Goal: Obtain resource: Download file/media

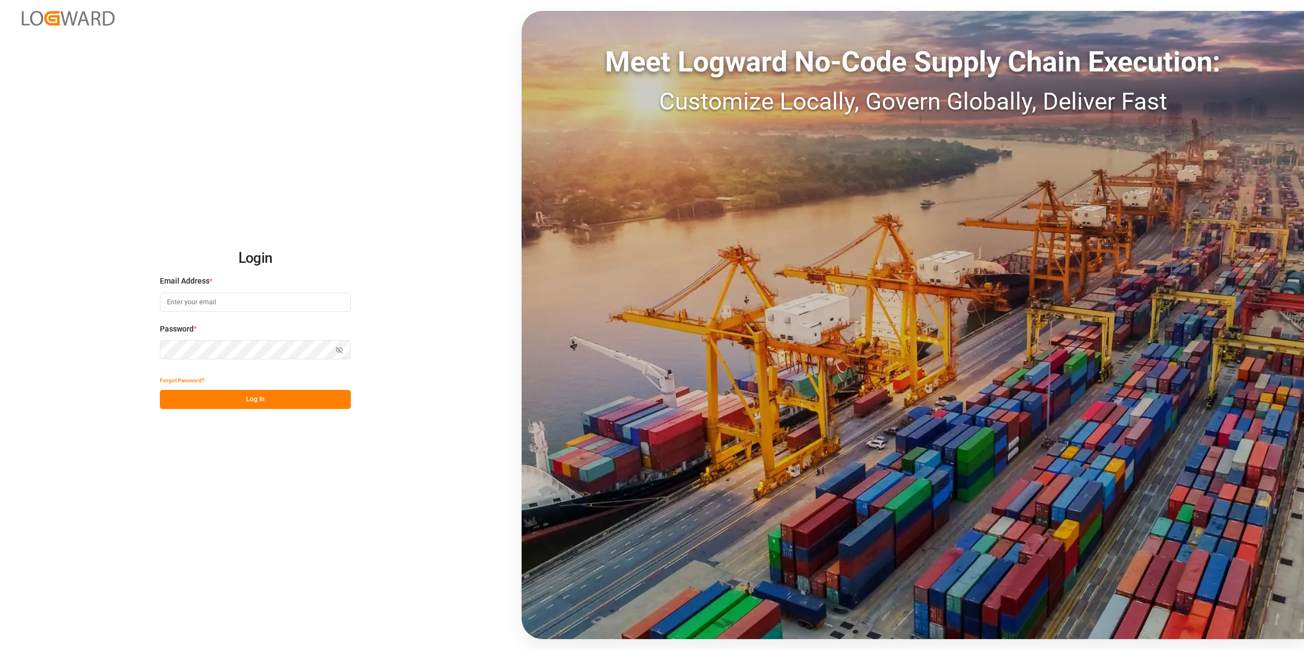
type input "[EMAIL_ADDRESS][DOMAIN_NAME]"
click at [260, 402] on button "Log In" at bounding box center [255, 399] width 191 height 19
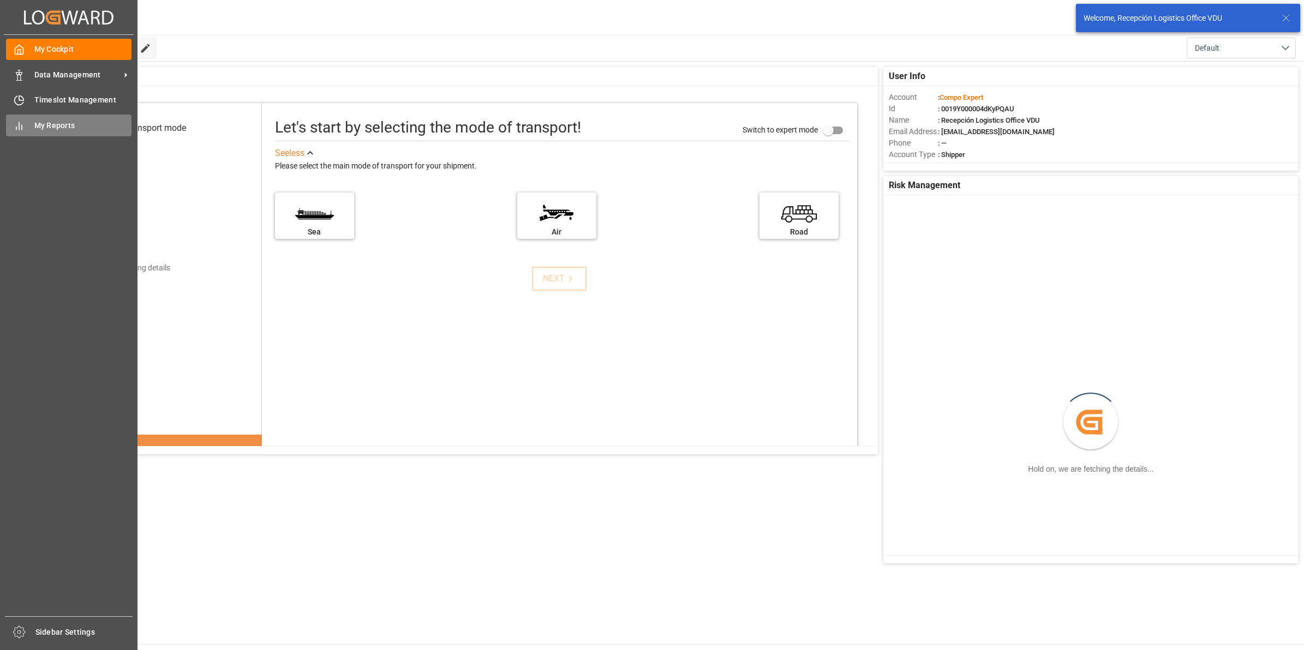
click at [45, 120] on span "My Reports" at bounding box center [83, 125] width 98 height 11
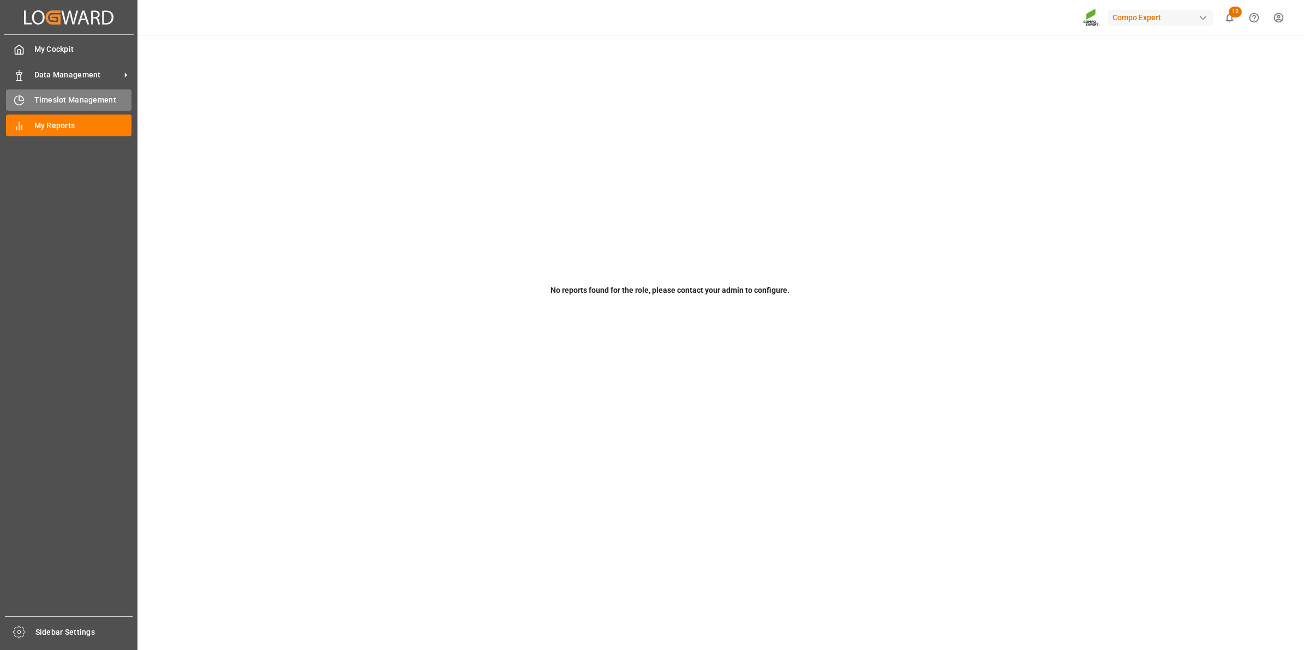
click at [32, 101] on div "Timeslot Management Timeslot Management" at bounding box center [68, 99] width 125 height 21
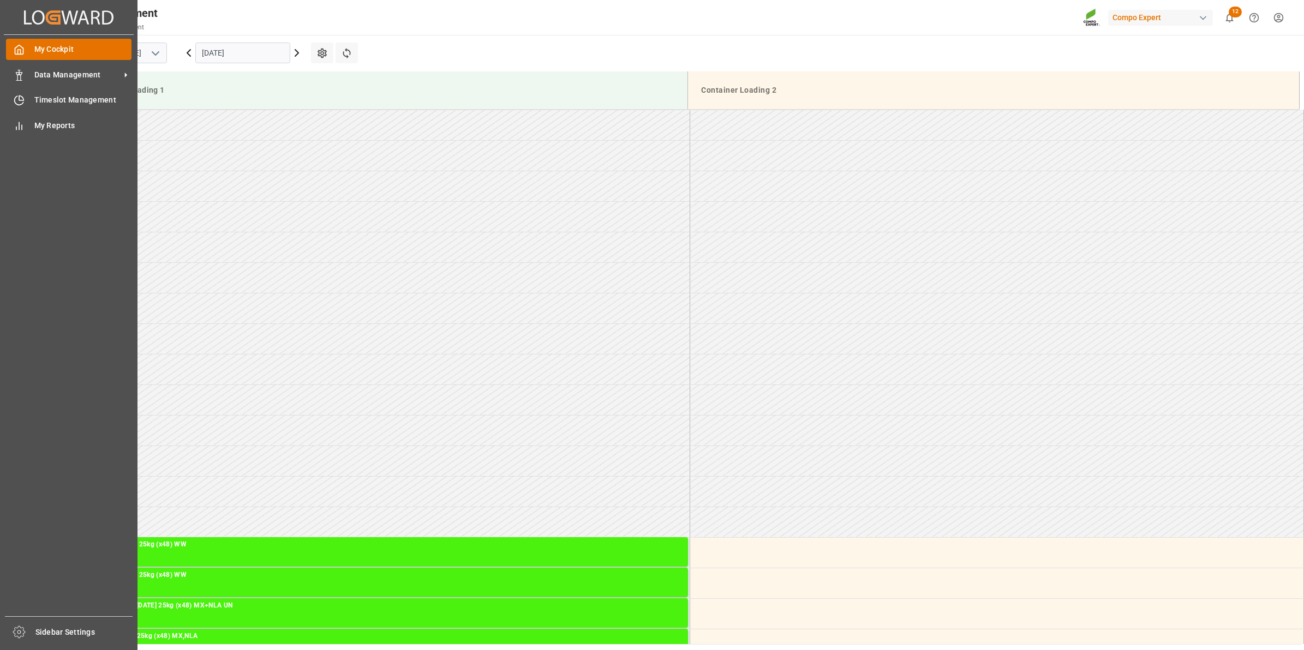
scroll to position [240, 0]
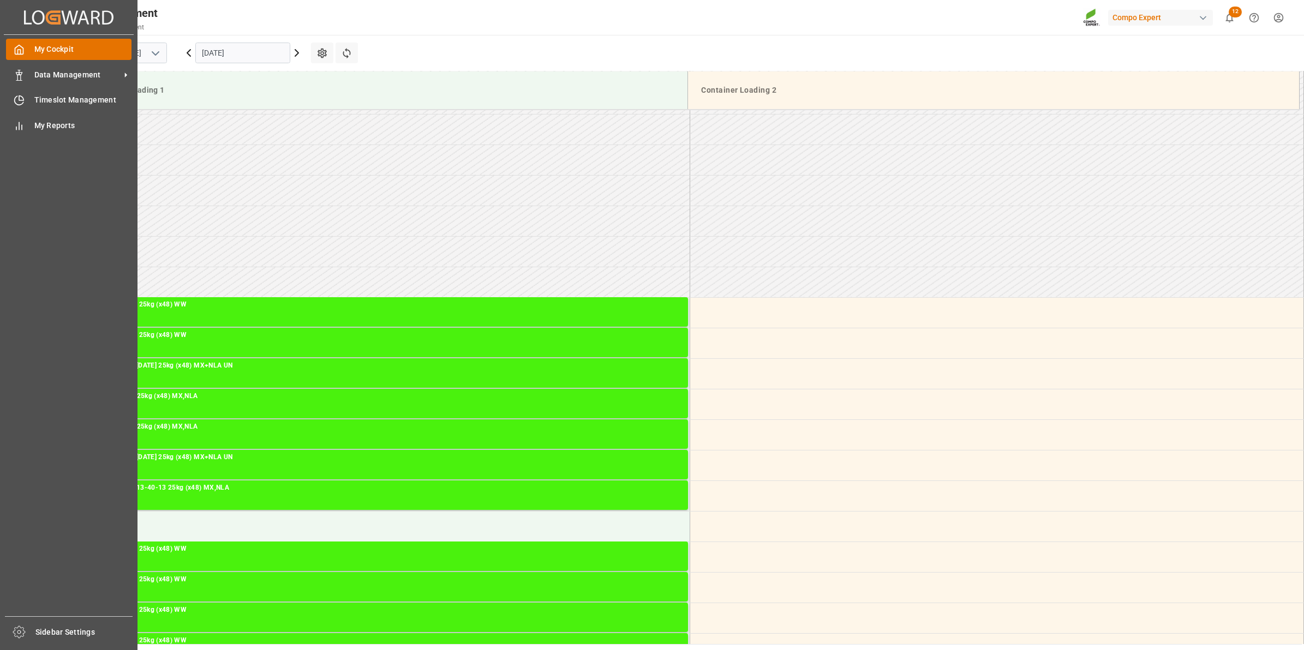
click at [45, 50] on span "My Cockpit" at bounding box center [83, 49] width 98 height 11
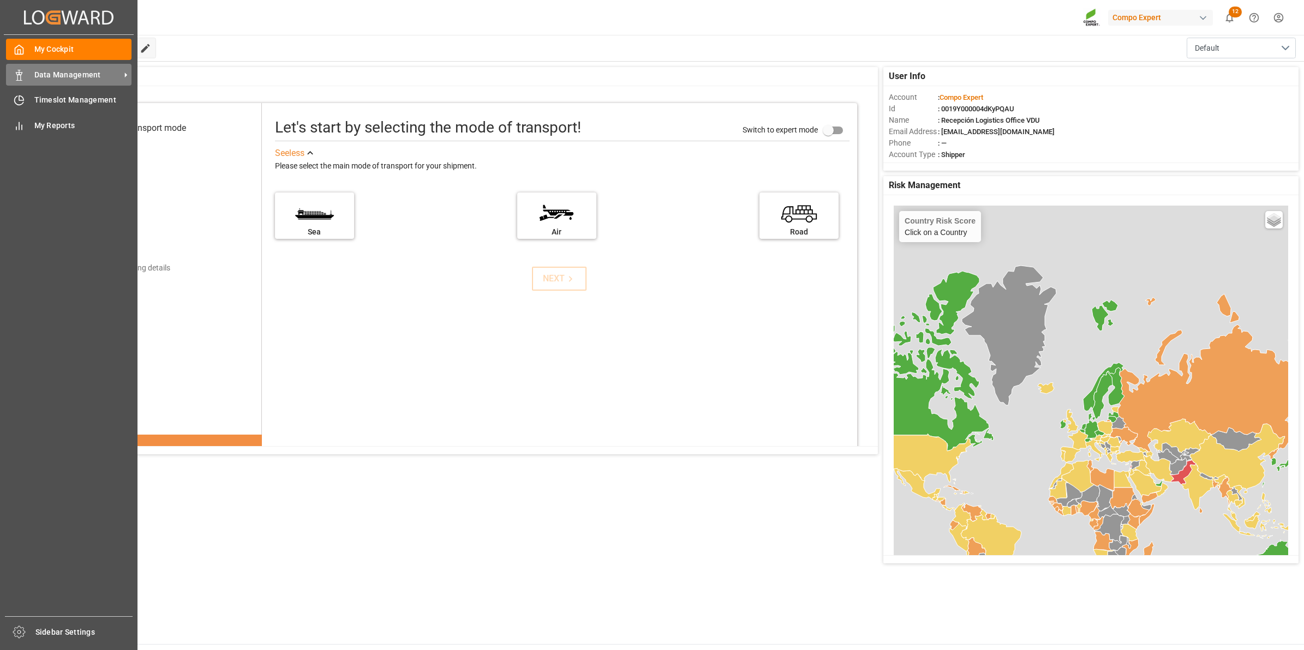
click at [30, 71] on div "Data Management Data Management" at bounding box center [68, 74] width 125 height 21
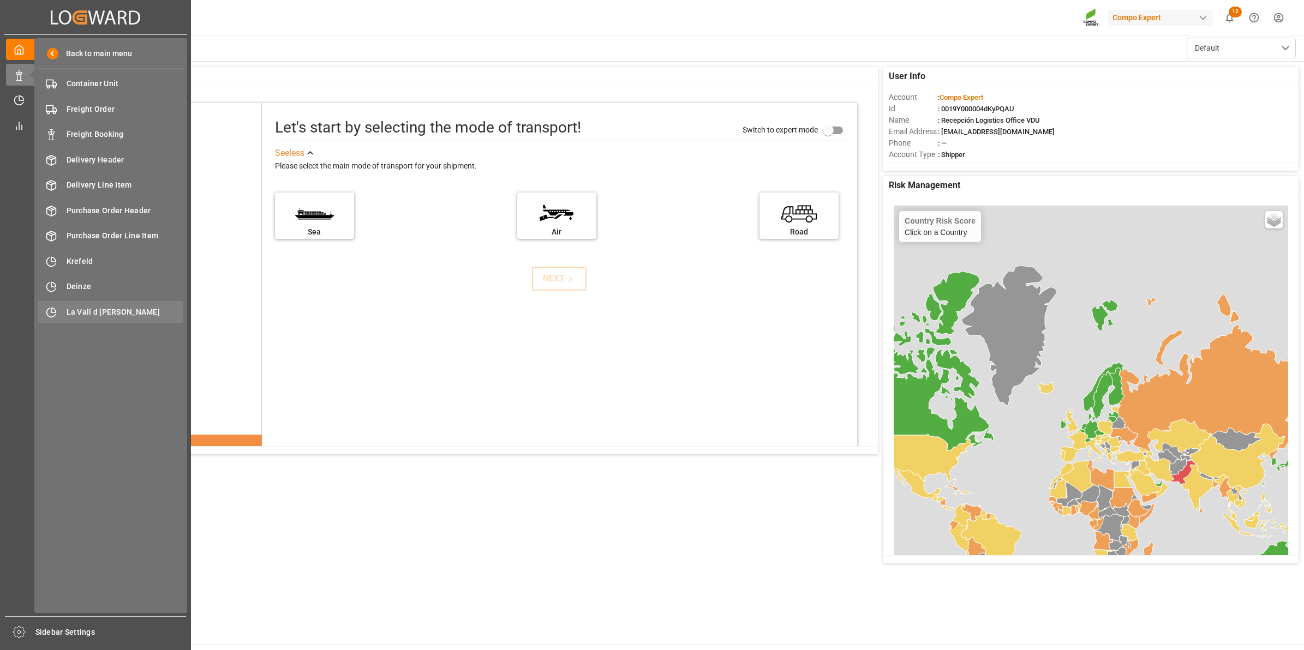
click at [135, 311] on span "La Vall d [PERSON_NAME]" at bounding box center [125, 312] width 117 height 11
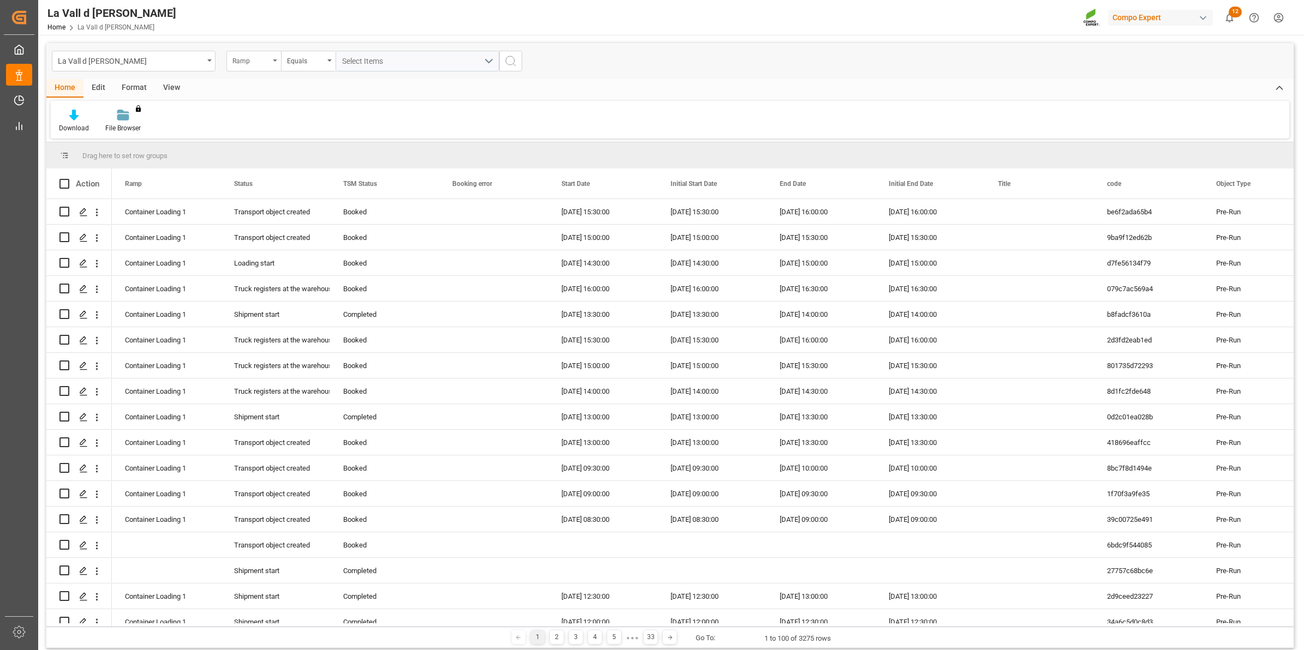
click at [257, 63] on div "Ramp" at bounding box center [250, 59] width 37 height 13
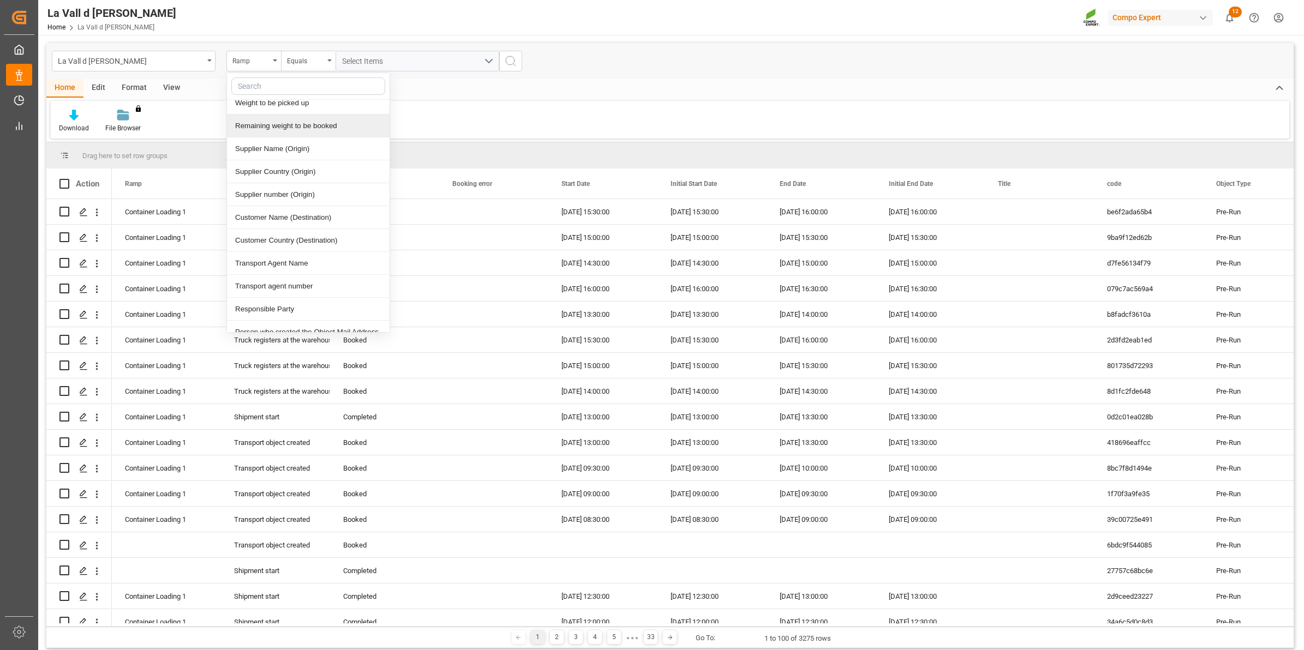
scroll to position [273, 0]
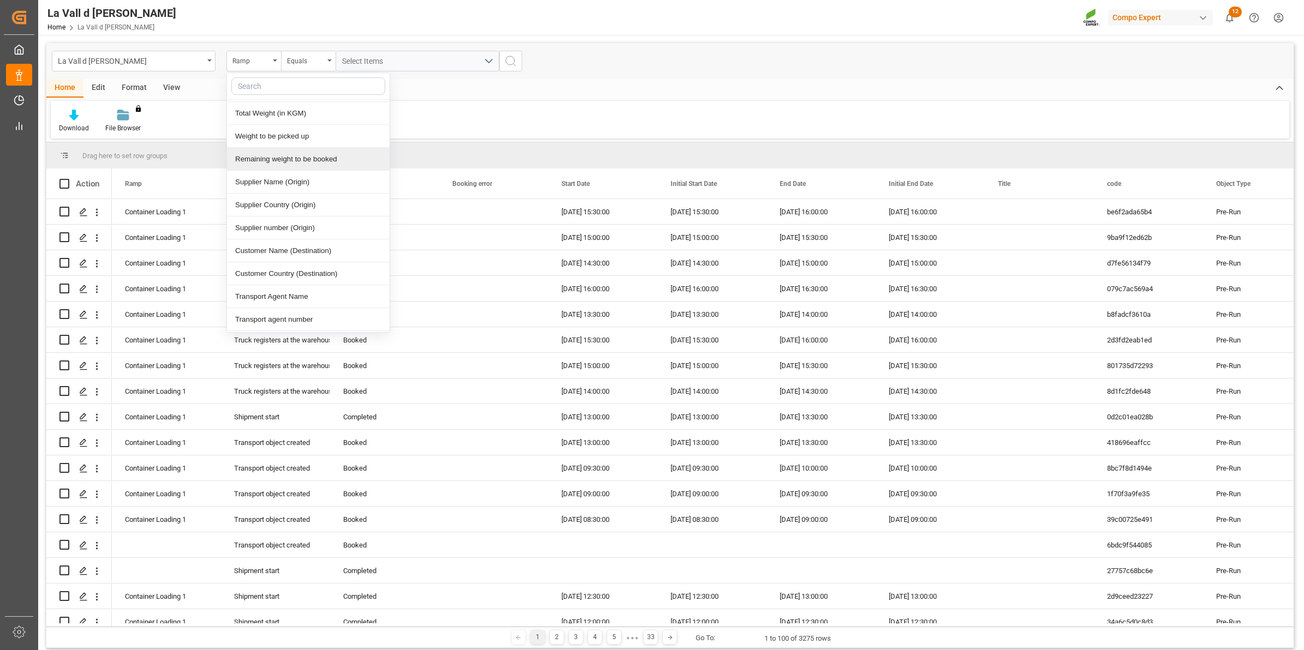
click at [416, 85] on div "Home Edit Format View" at bounding box center [669, 88] width 1247 height 19
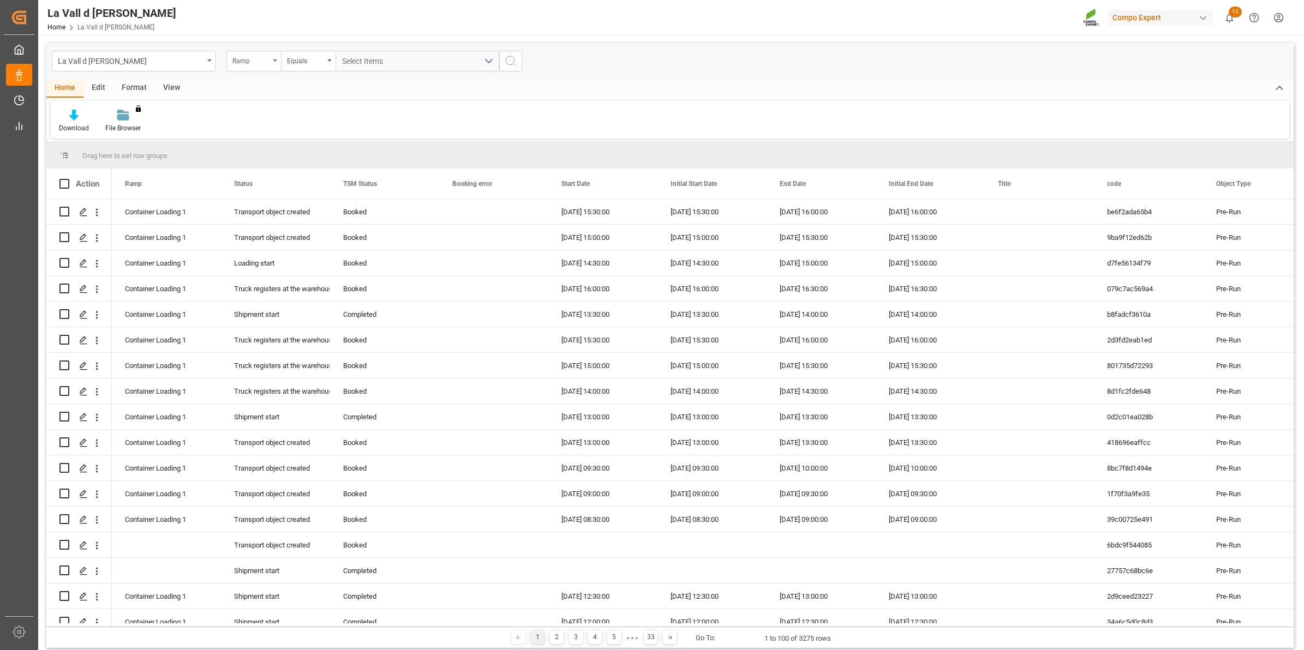
click at [252, 59] on div "Ramp" at bounding box center [250, 59] width 37 height 13
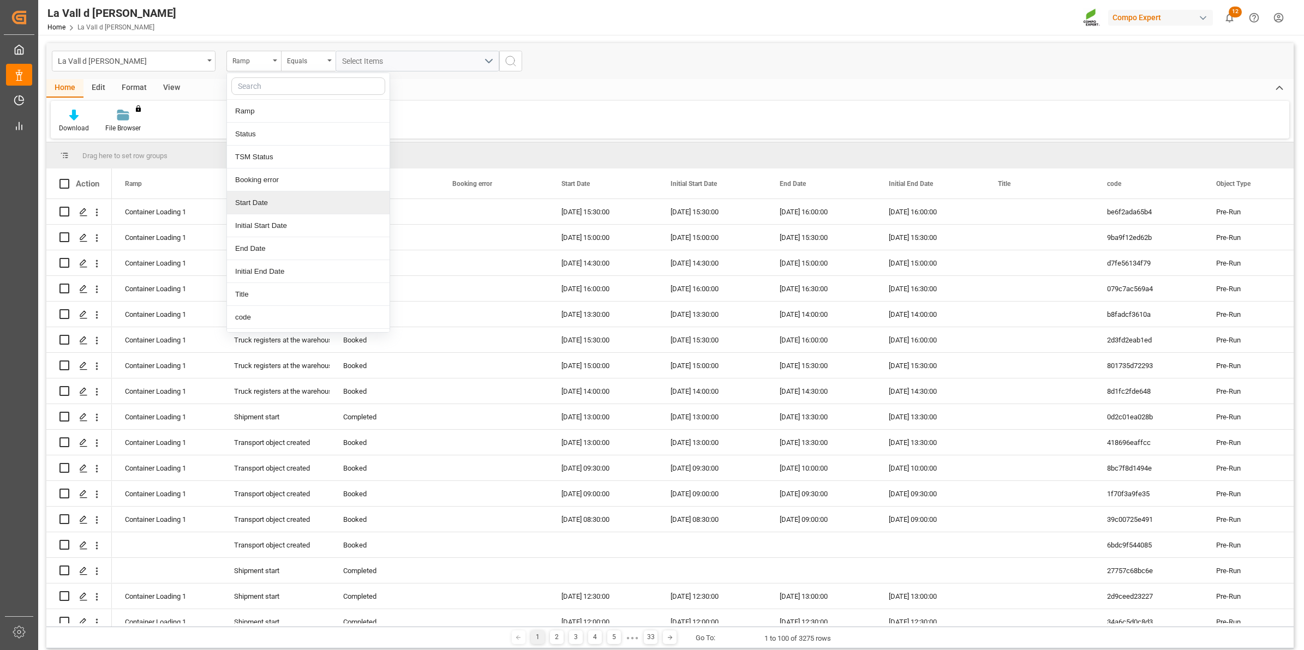
click at [295, 203] on div "Start Date" at bounding box center [308, 202] width 163 height 23
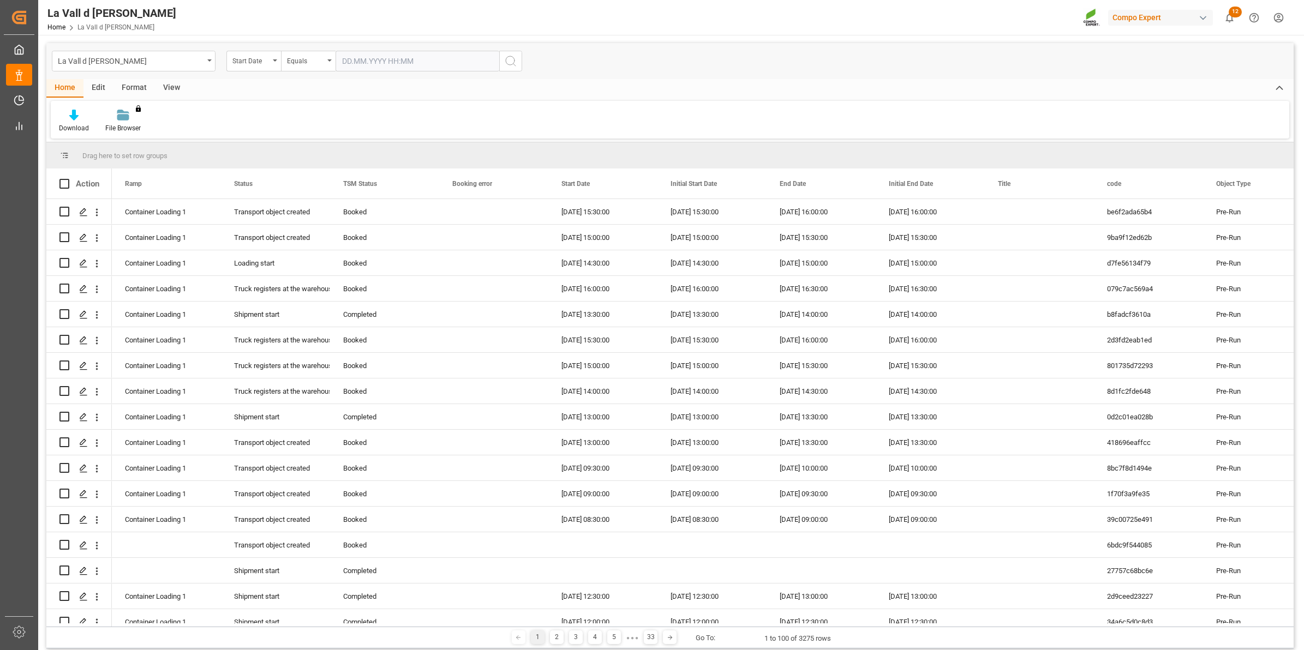
click at [352, 62] on input "text" at bounding box center [417, 61] width 164 height 21
click at [396, 175] on div "15" at bounding box center [393, 170] width 14 height 13
click at [521, 200] on ul "00:00 00:15 00:30 00:45 01:00 01:15 01:30 01:45 02:00 02:15 02:30 02:45 03:00 0…" at bounding box center [514, 161] width 46 height 129
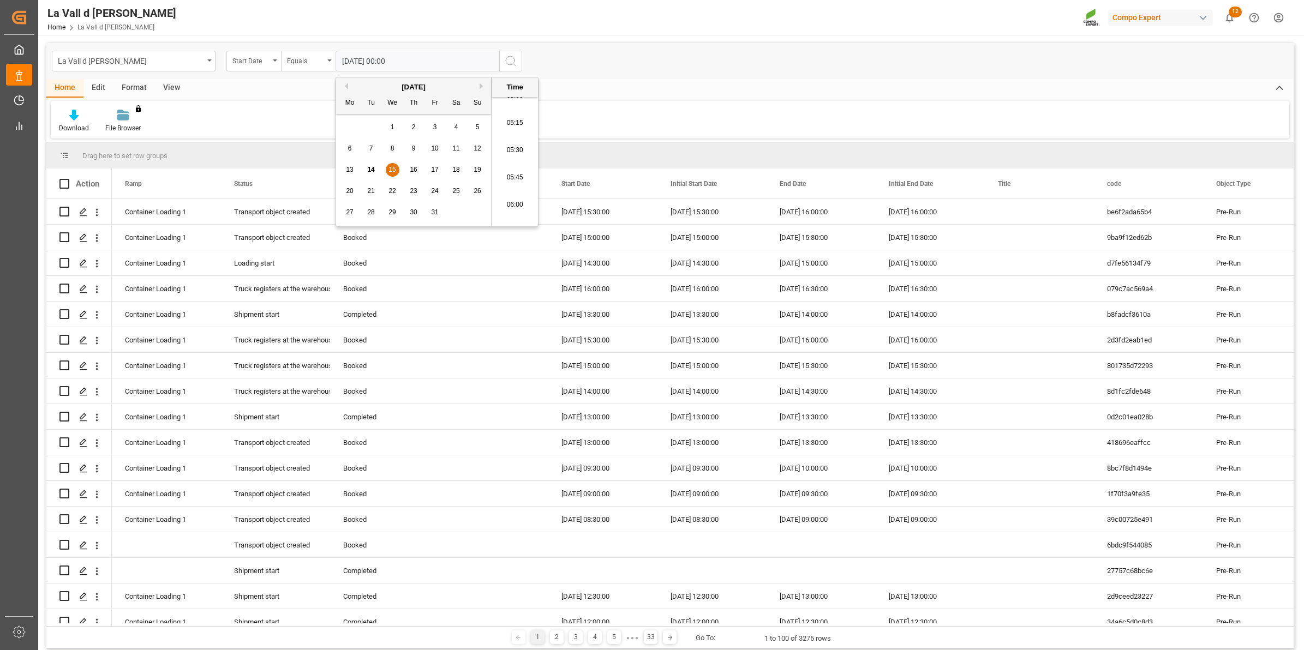
scroll to position [590, 0]
click at [503, 169] on li "06:00" at bounding box center [514, 175] width 46 height 27
type input "[DATE] 06:00"
click at [382, 57] on input "[DATE] 06:00" at bounding box center [417, 61] width 164 height 21
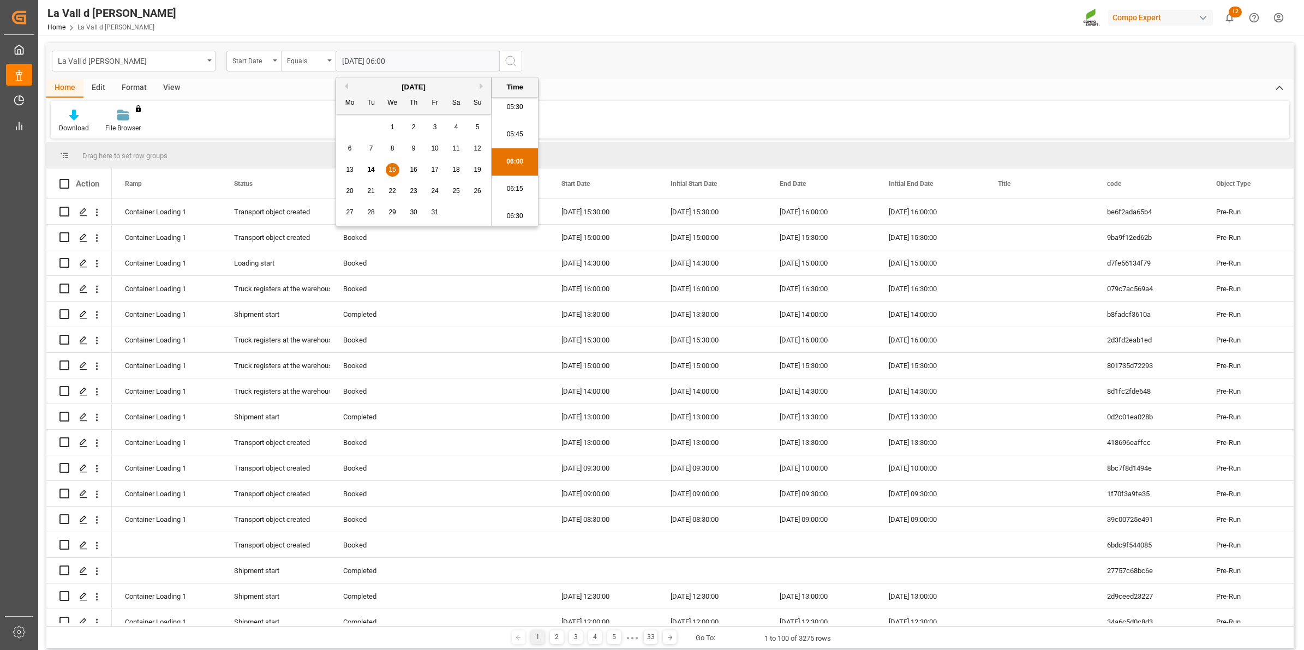
click at [592, 76] on div "La Vall d [PERSON_NAME] Start Date Equals [DATE] 06:00" at bounding box center [669, 61] width 1247 height 36
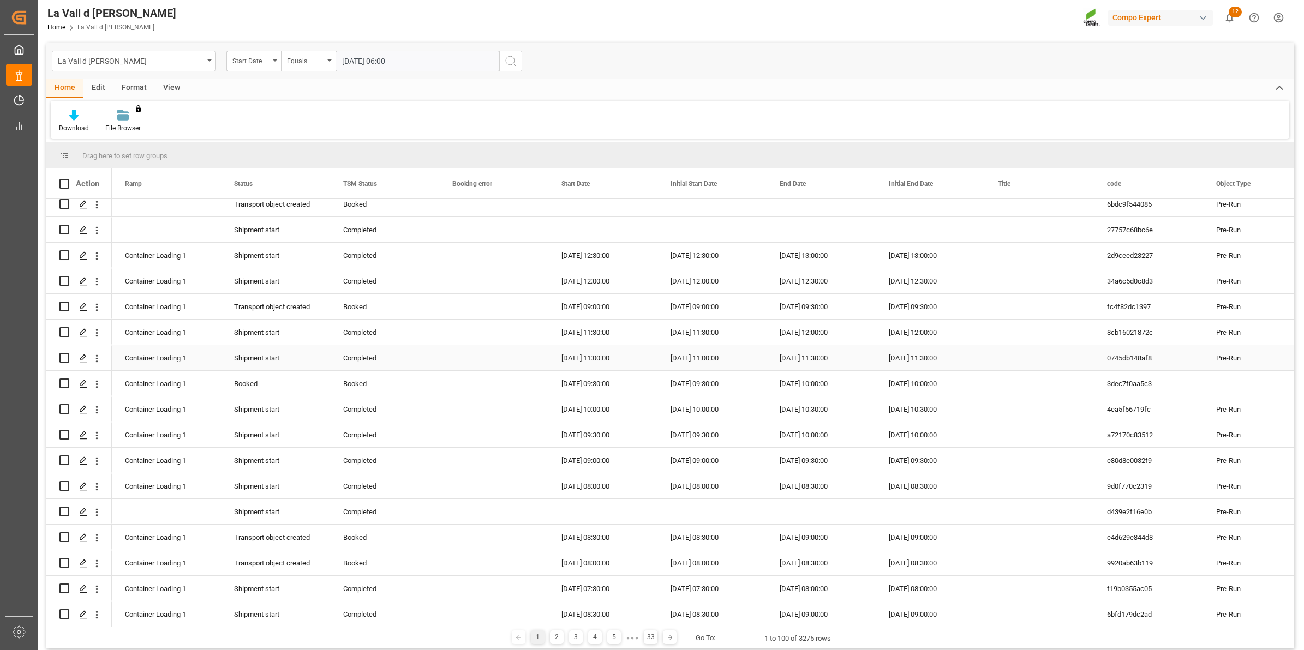
scroll to position [0, 0]
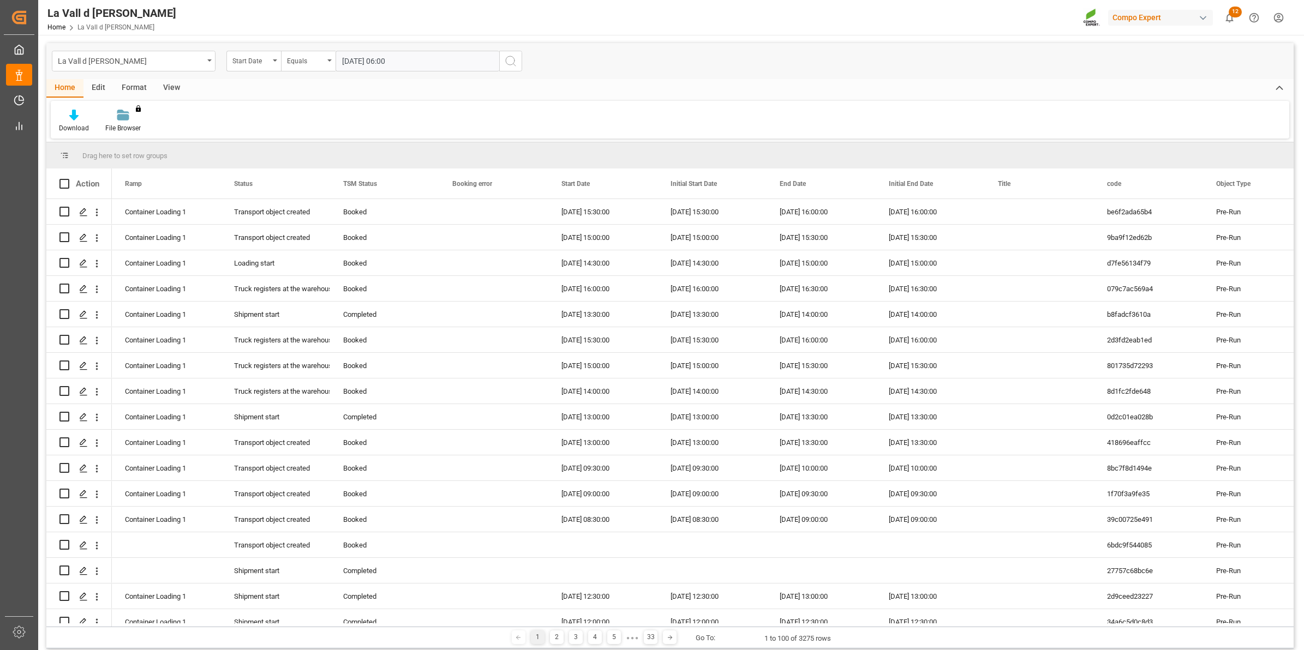
click at [516, 67] on icon "search button" at bounding box center [510, 61] width 13 height 13
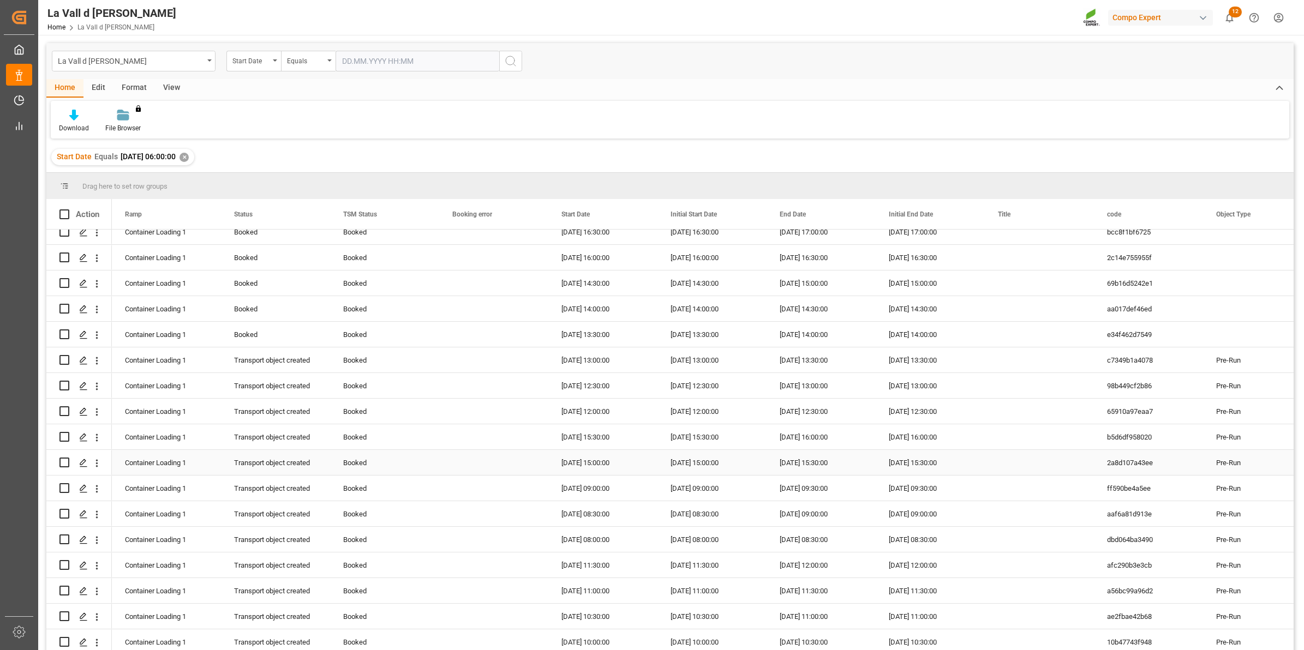
scroll to position [65, 0]
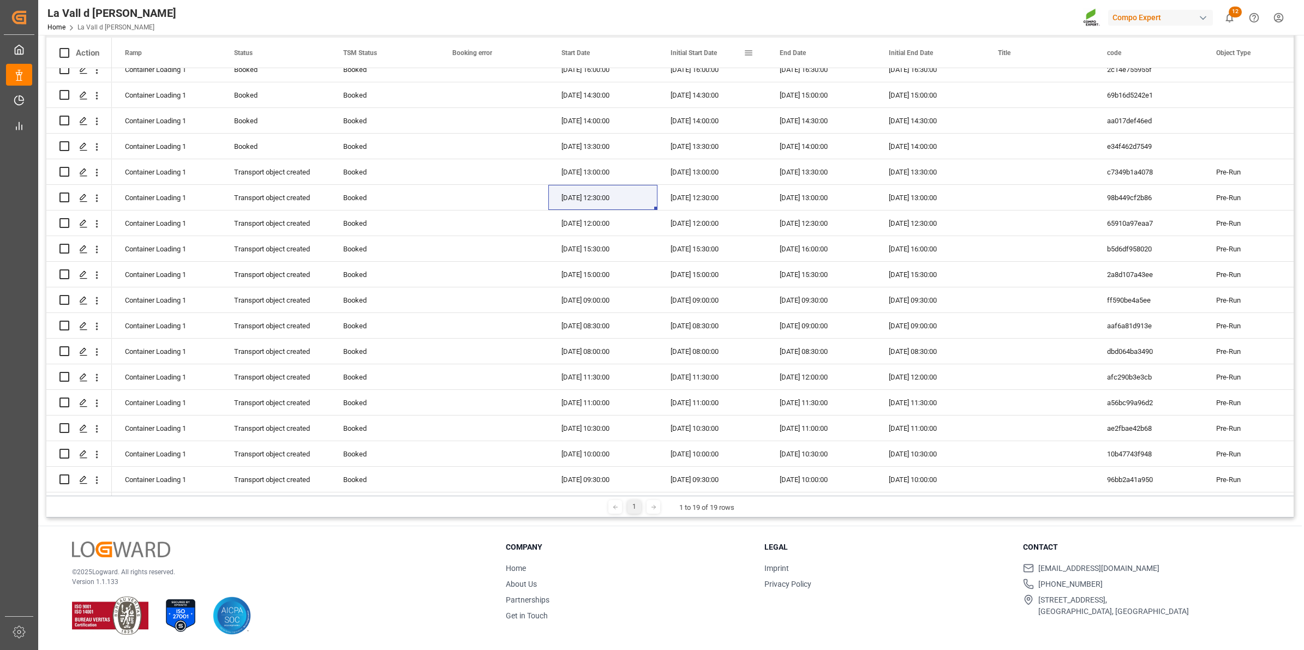
click at [754, 56] on div "Initial Start Date" at bounding box center [711, 53] width 109 height 30
click at [748, 51] on span at bounding box center [748, 53] width 10 height 10
click at [803, 55] on span "filter" at bounding box center [805, 55] width 10 height 10
click at [781, 83] on div "Equals" at bounding box center [794, 84] width 92 height 8
click at [691, 25] on div "La Vall d Uixo Home La Vall d [PERSON_NAME] Expert 12 Notifications Only show u…" at bounding box center [667, 17] width 1273 height 35
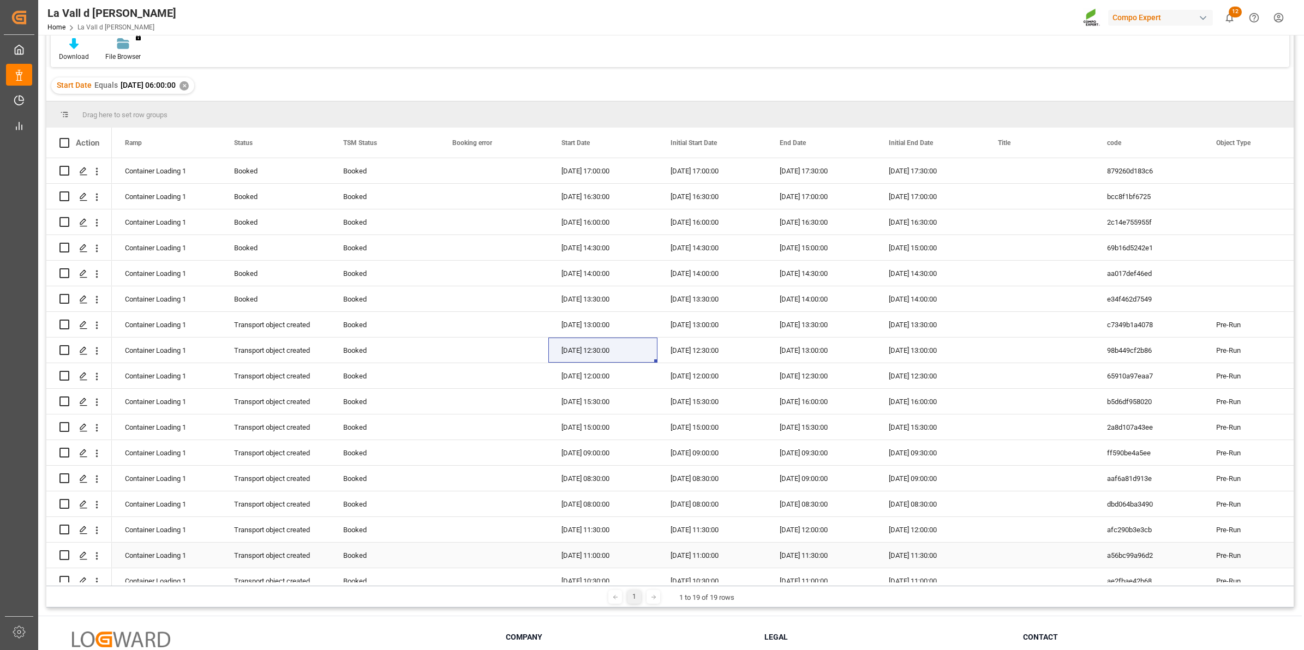
scroll to position [0, 0]
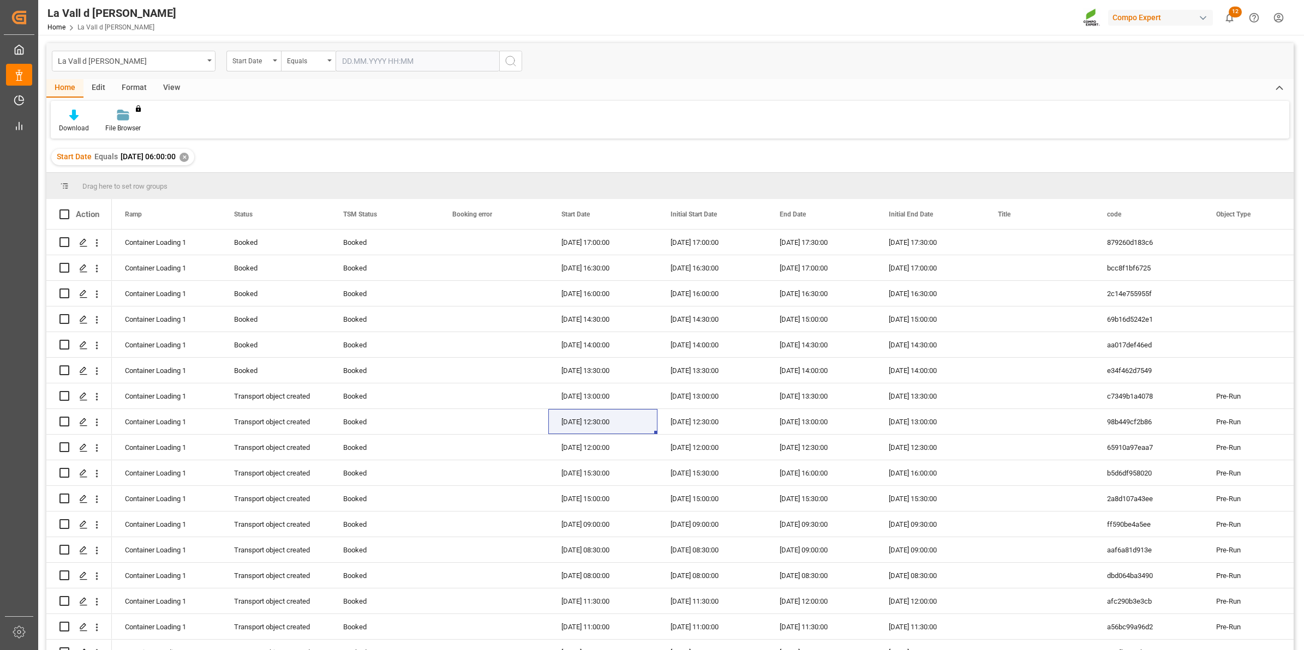
click at [99, 93] on div "Edit" at bounding box center [98, 88] width 30 height 19
click at [135, 90] on div "Format" at bounding box center [133, 88] width 41 height 19
click at [155, 81] on div "View" at bounding box center [171, 88] width 33 height 19
click at [696, 209] on div "Initial Start Date" at bounding box center [706, 214] width 73 height 30
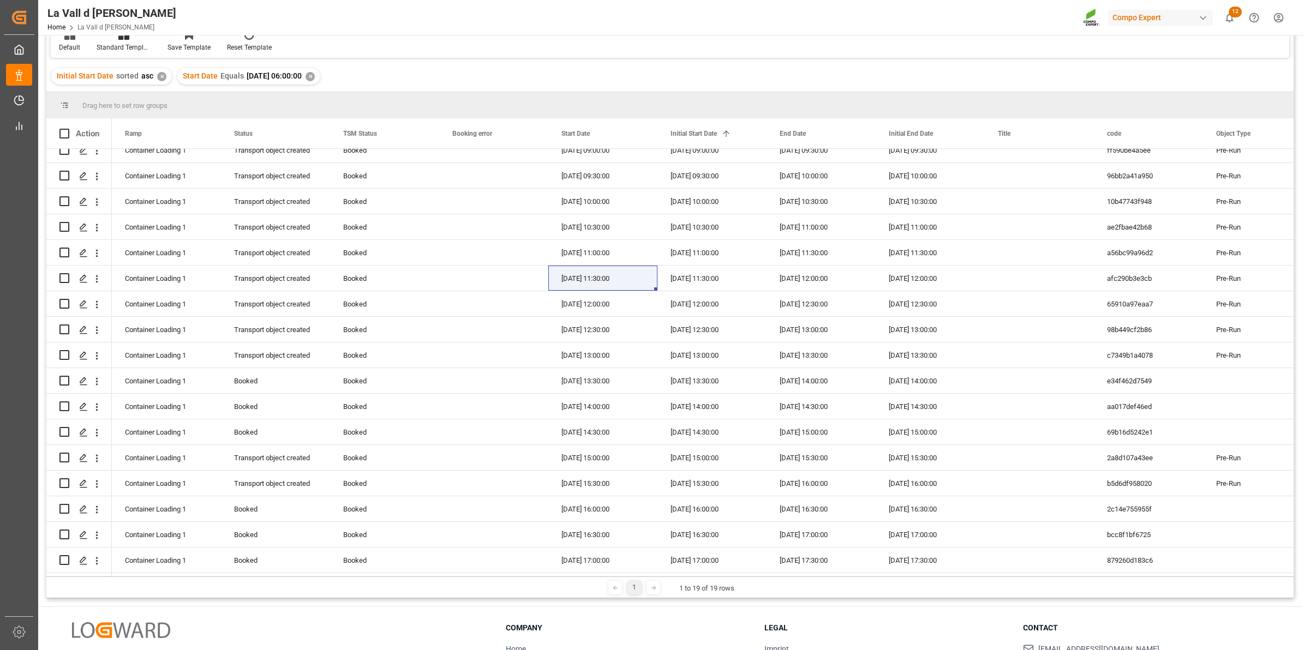
scroll to position [161, 0]
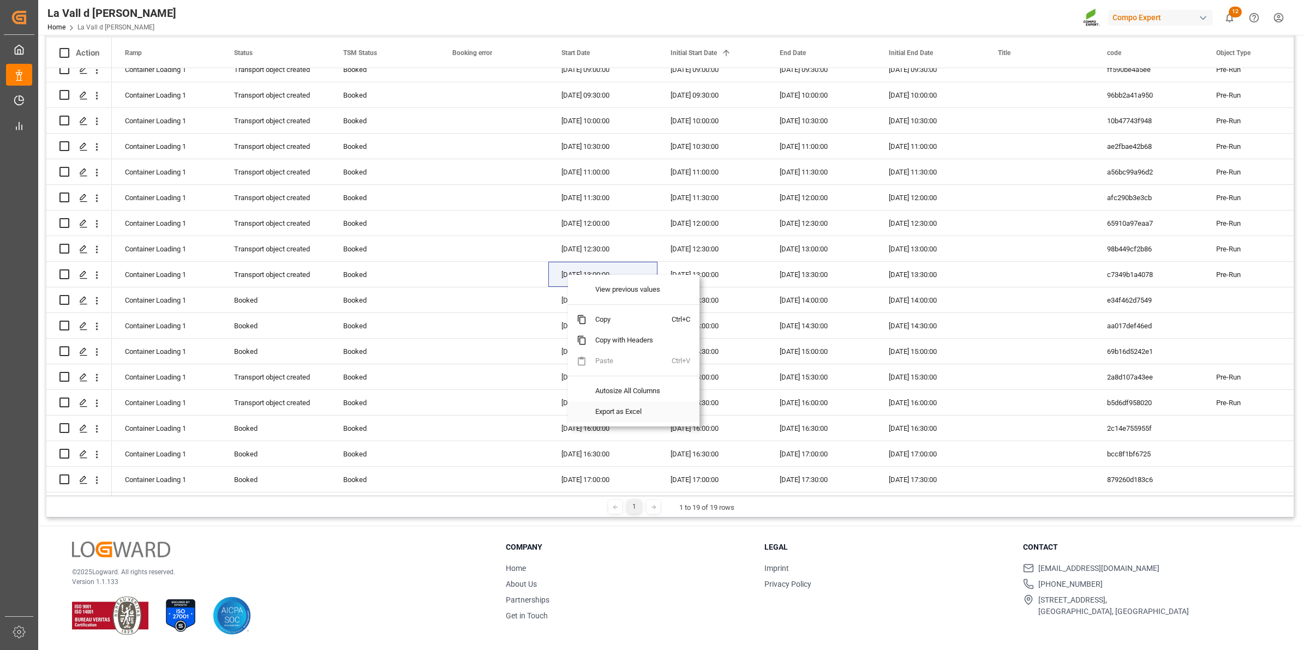
click at [634, 412] on span "Export as Excel" at bounding box center [628, 411] width 85 height 21
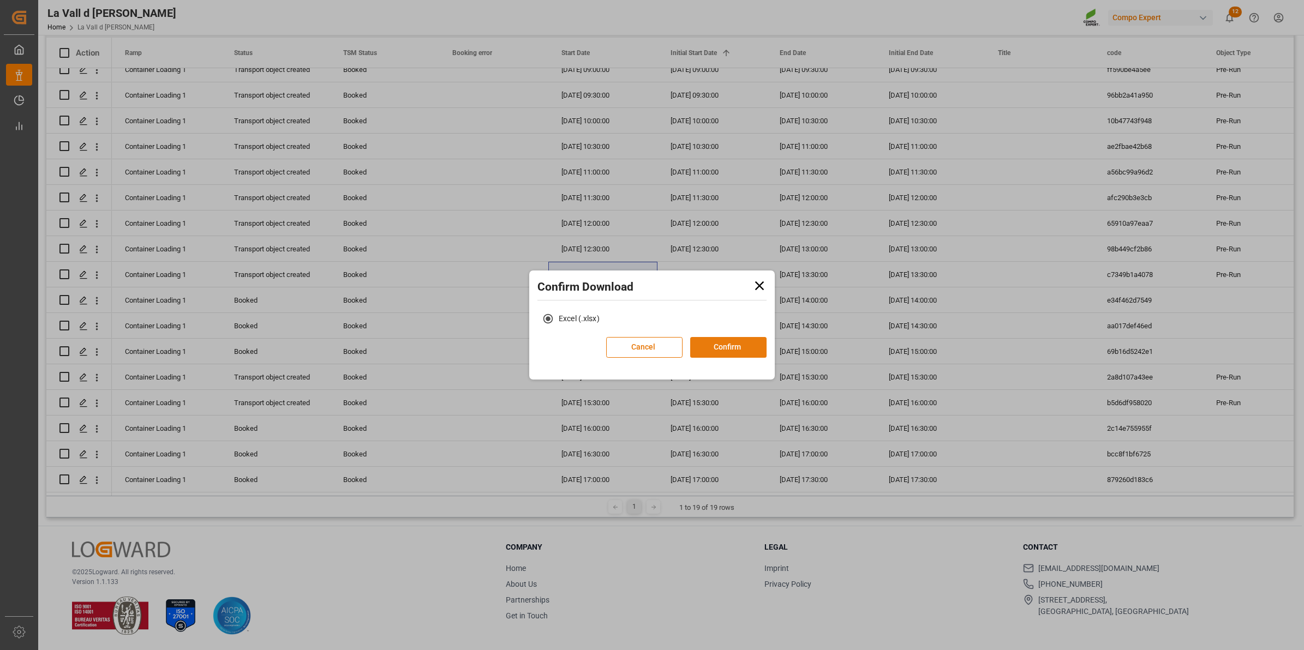
click at [716, 346] on button "Confirm" at bounding box center [728, 347] width 76 height 21
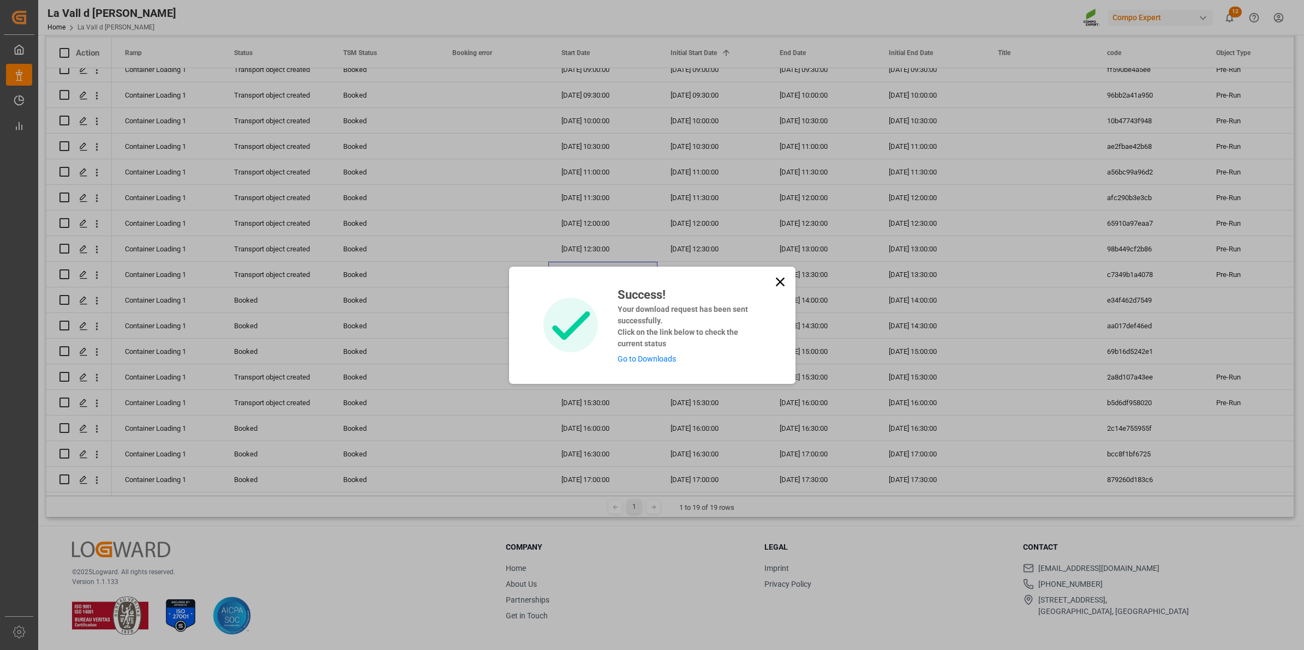
click at [634, 355] on link "Go to Downloads" at bounding box center [646, 359] width 58 height 9
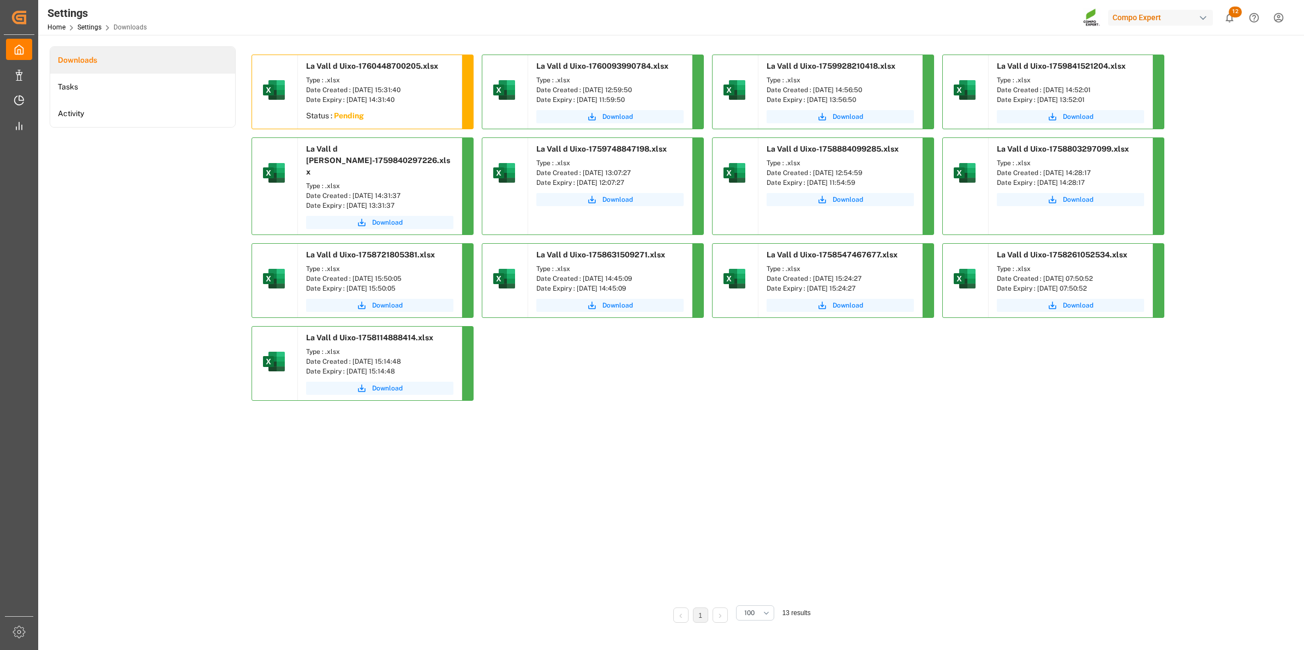
click at [341, 118] on sapn "Pending" at bounding box center [349, 115] width 30 height 9
click at [404, 116] on button "Download" at bounding box center [379, 116] width 147 height 13
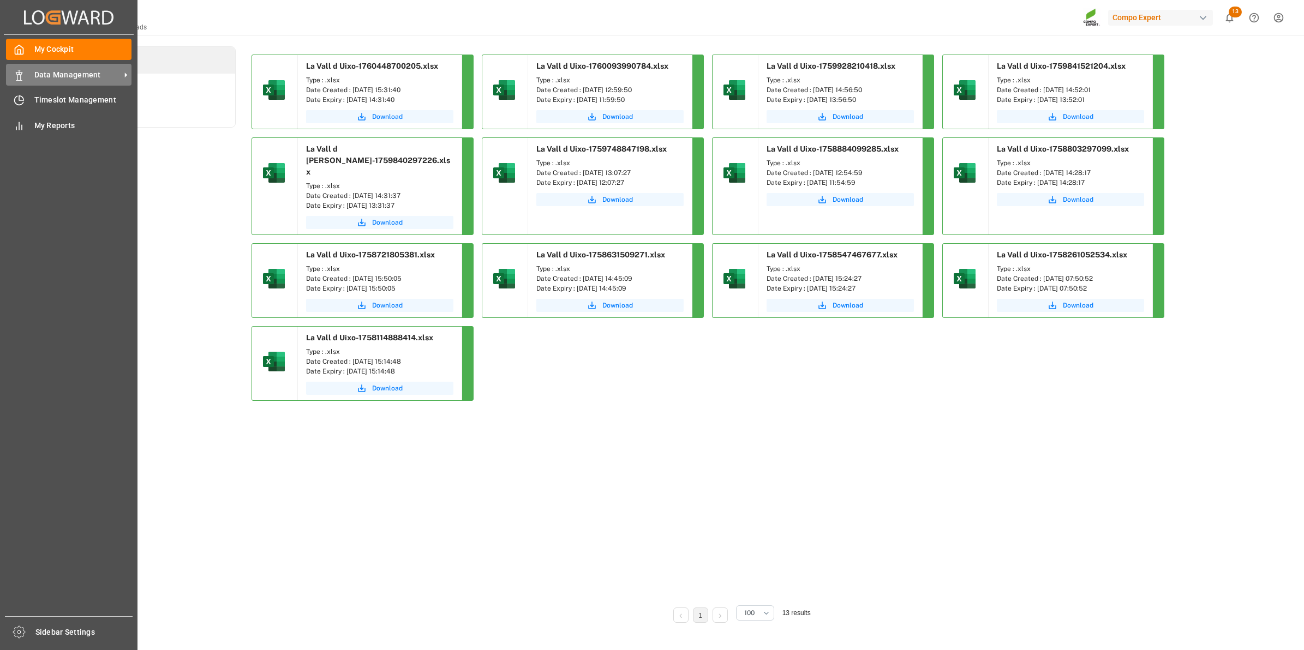
click at [71, 75] on span "Data Management" at bounding box center [77, 74] width 86 height 11
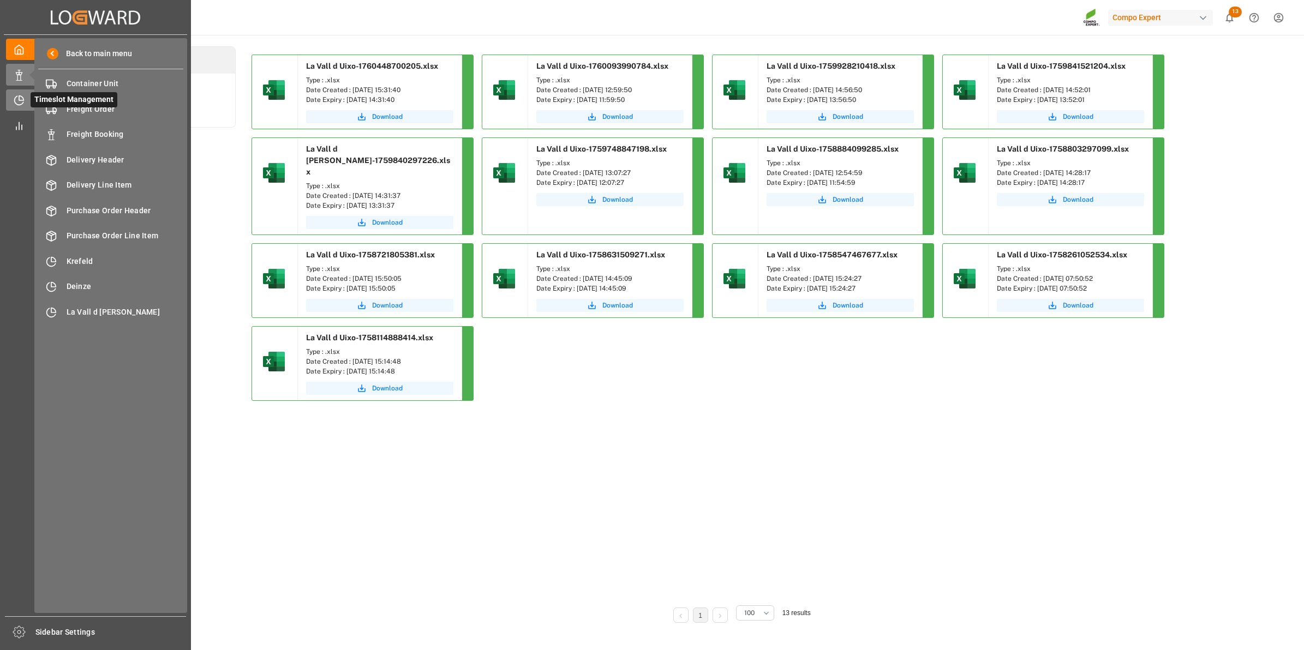
click at [27, 93] on div "Timeslot Management Timeslot Management" at bounding box center [95, 99] width 179 height 21
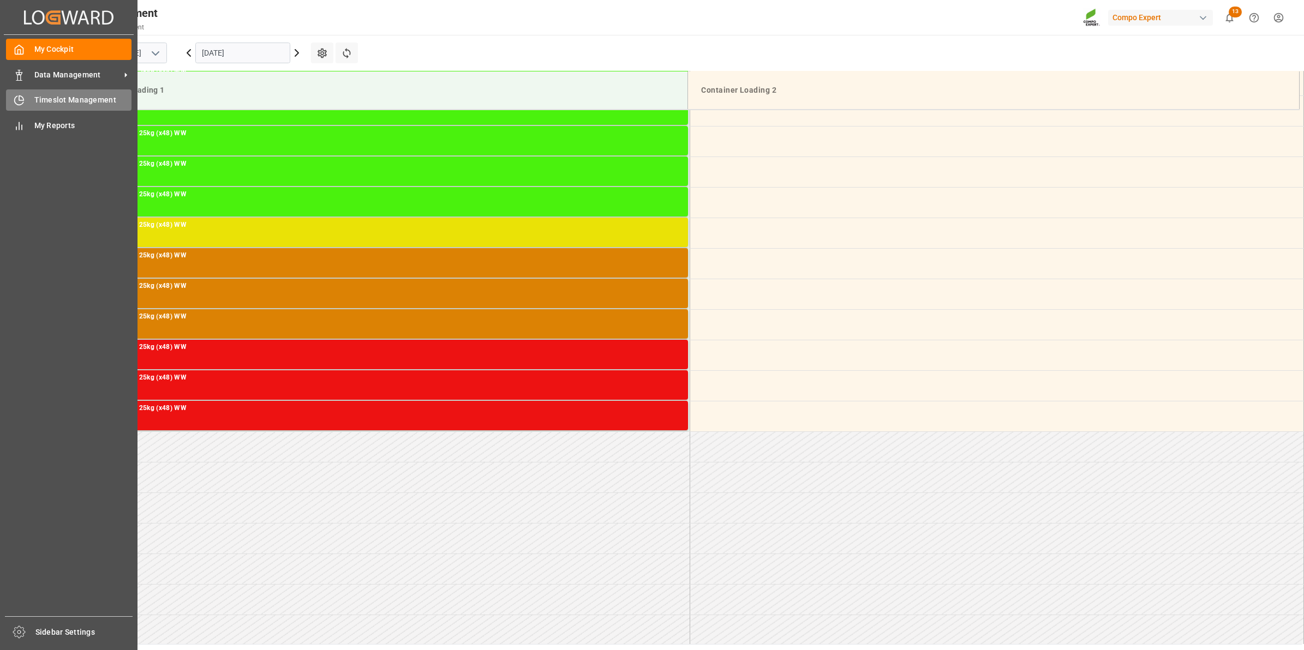
scroll to position [909, 0]
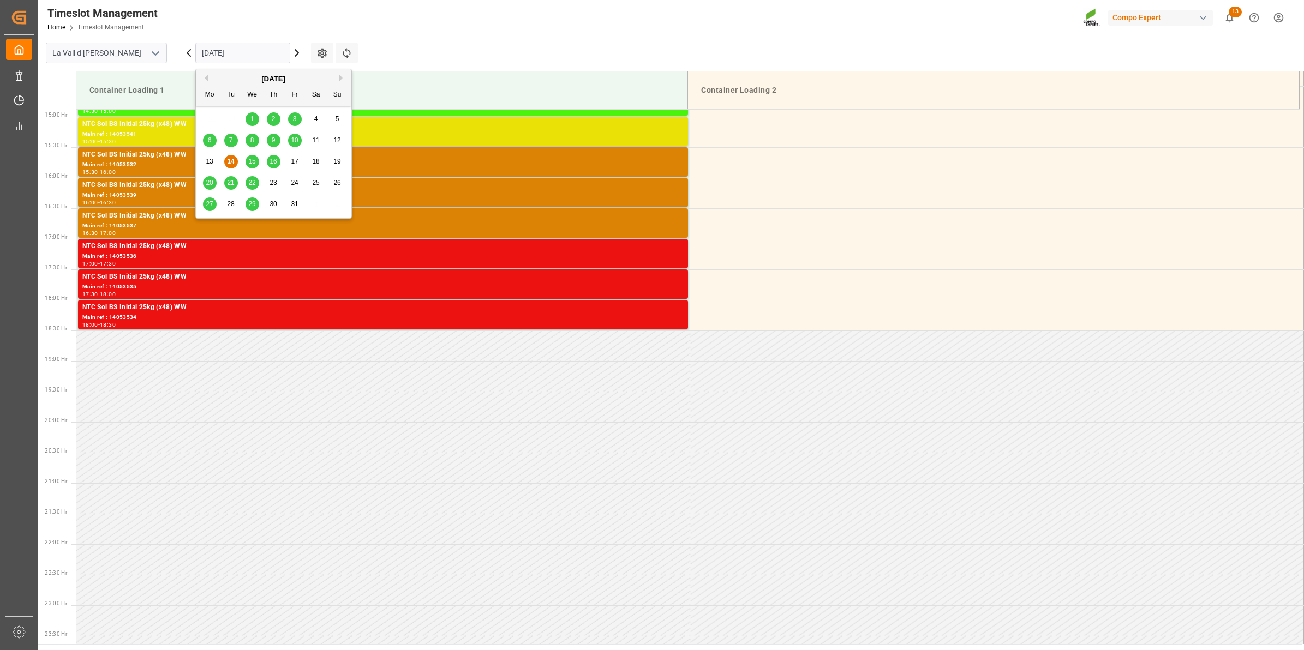
click at [220, 56] on input "[DATE]" at bounding box center [242, 53] width 95 height 21
click at [249, 162] on span "15" at bounding box center [251, 162] width 7 height 8
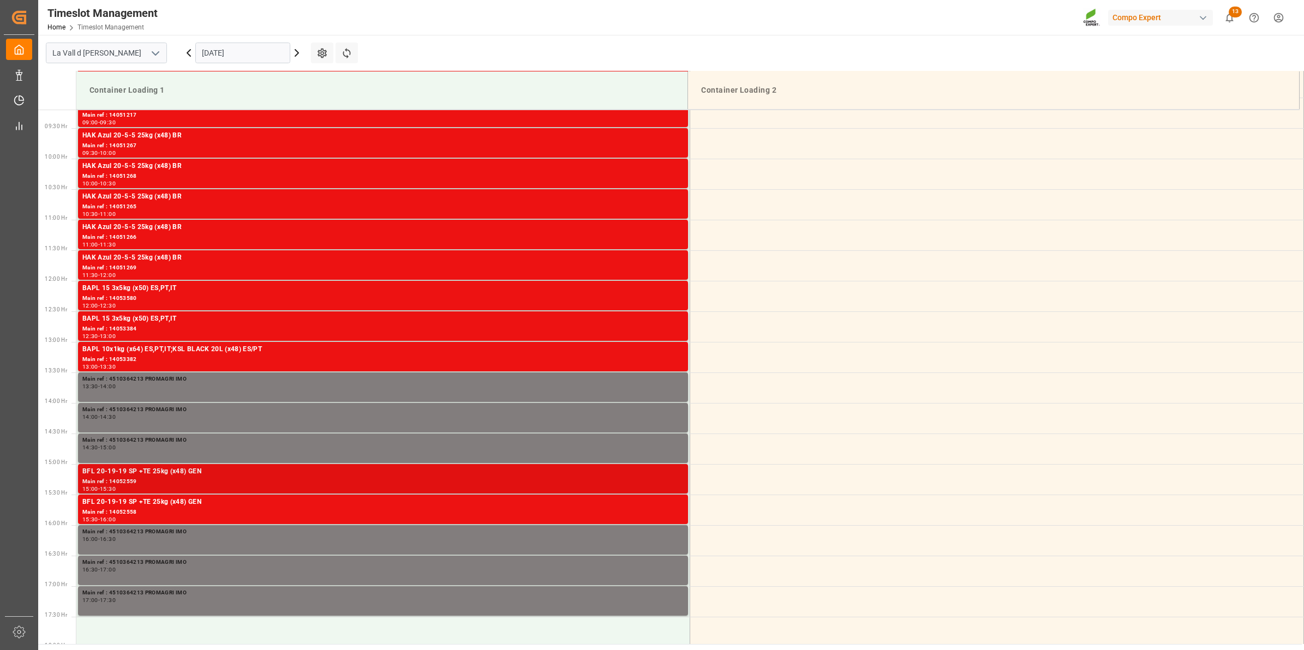
scroll to position [637, 0]
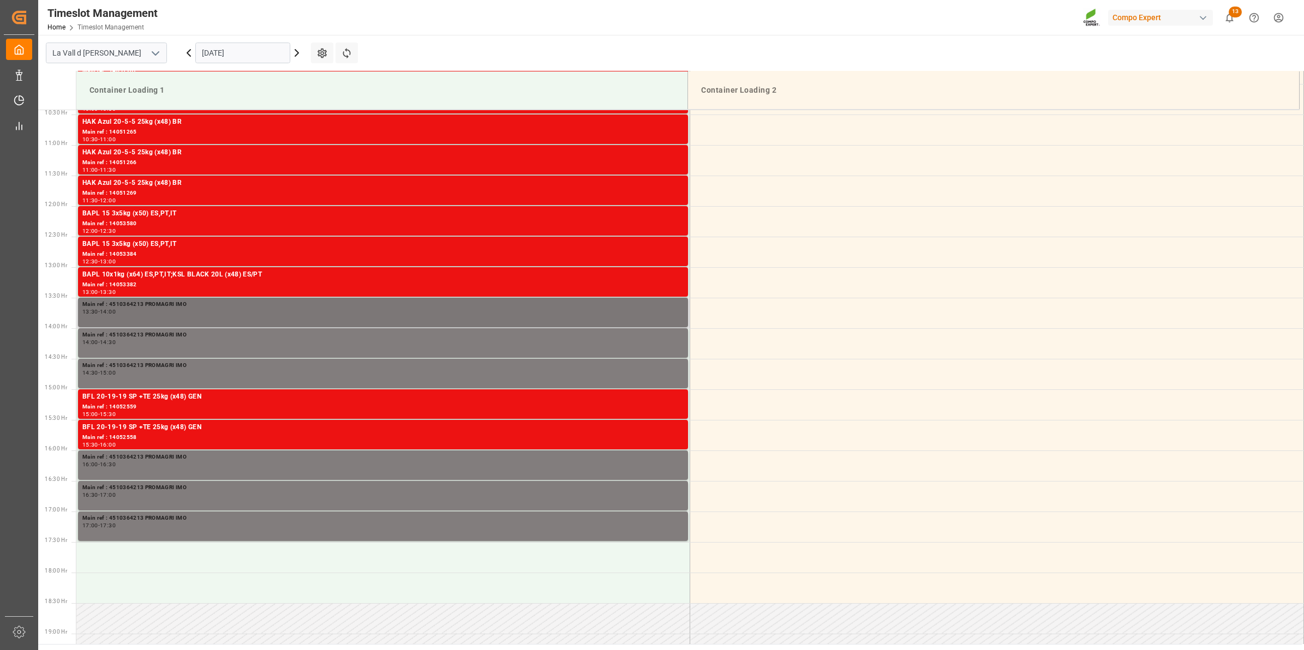
click at [178, 313] on div "13:30 - 14:00" at bounding box center [382, 312] width 601 height 6
click at [686, 26] on div "Timeslot Management Home Timeslot Management Compo Expert 13 Notifications Only…" at bounding box center [667, 17] width 1273 height 35
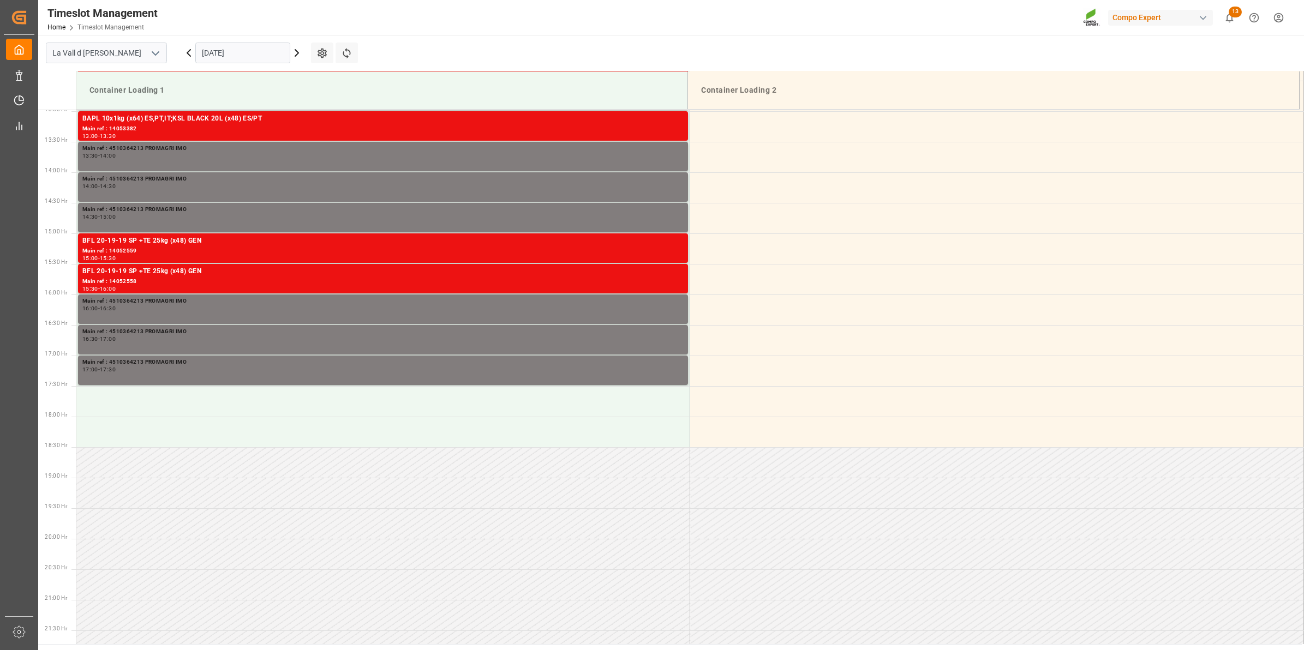
scroll to position [795, 0]
